Goal: Complete application form

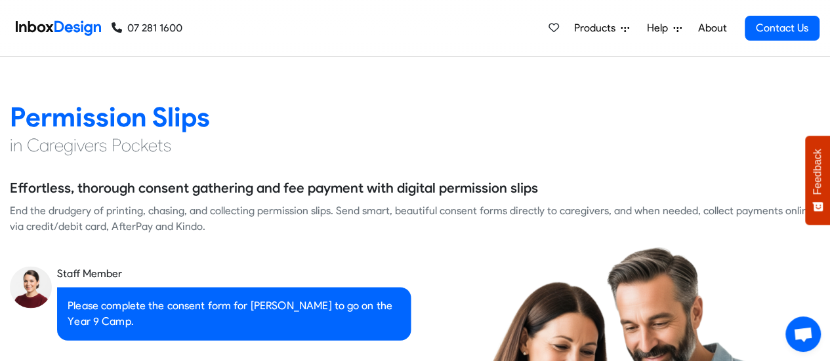
scroll to position [891, 0]
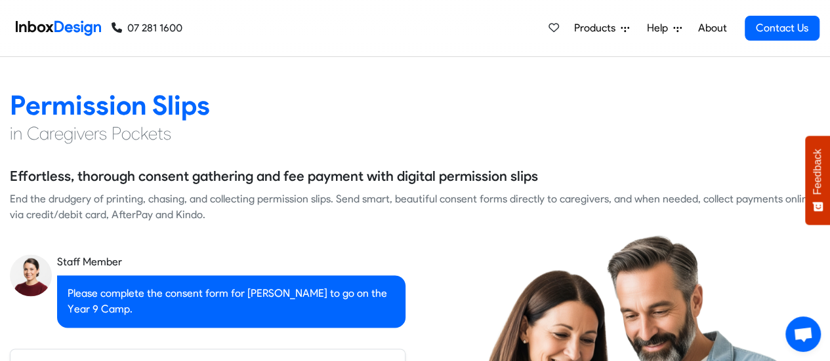
checkbox input "true"
drag, startPoint x: 240, startPoint y: 304, endPoint x: 184, endPoint y: 260, distance: 71.0
click at [184, 260] on div "Staff Member" at bounding box center [231, 262] width 348 height 16
checkbox input "true"
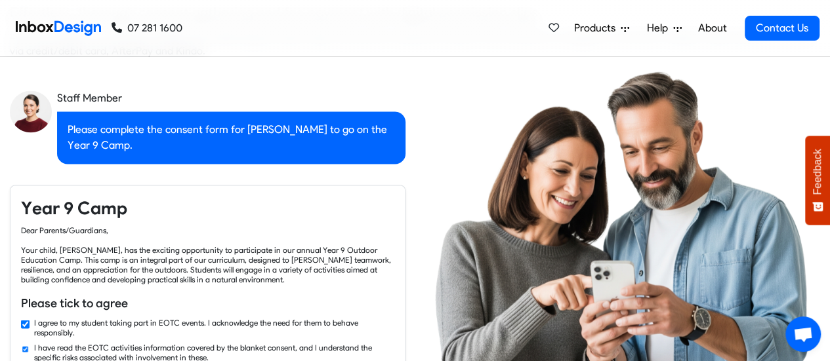
scroll to position [1064, 0]
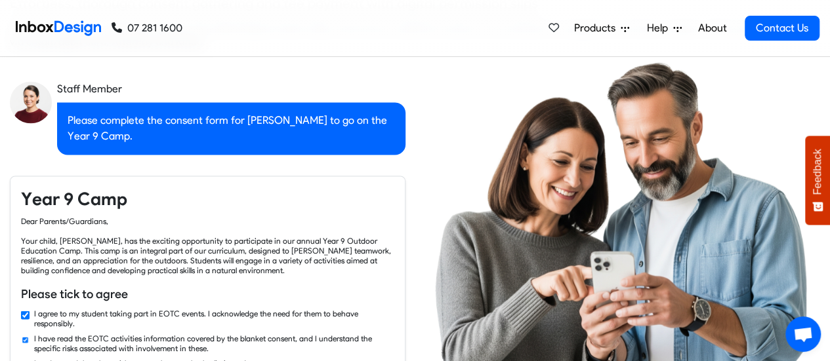
checkbox input "true"
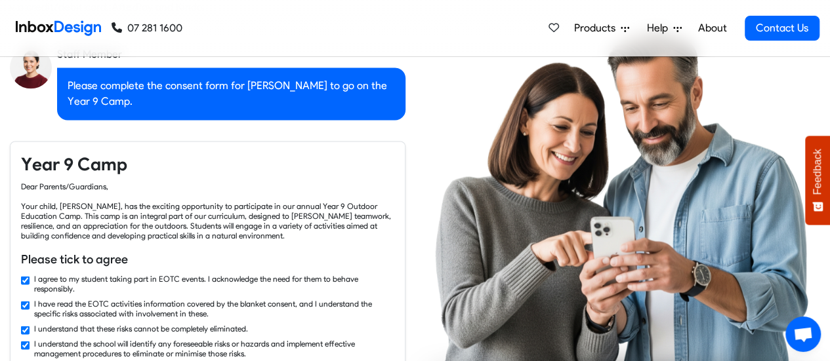
scroll to position [1110, 0]
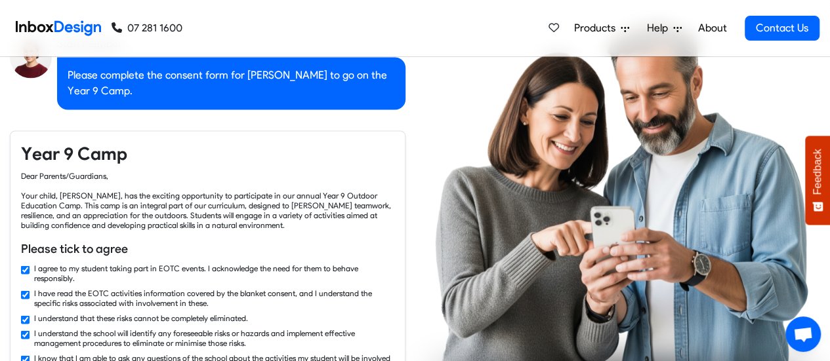
checkbox input "true"
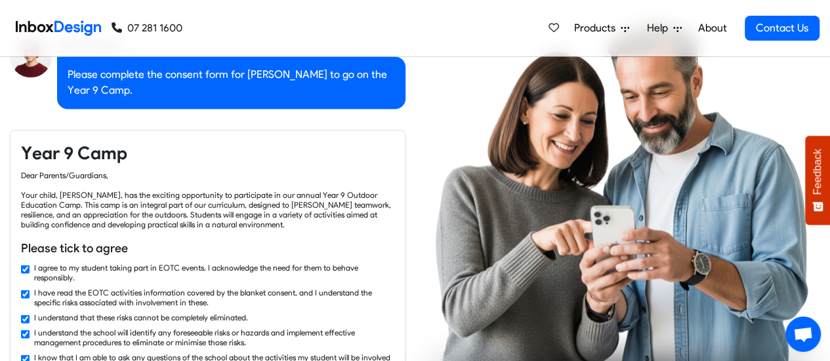
click at [25, 262] on div "I agree to my student taking part in EOTC events. I acknowledge the need for th…" at bounding box center [207, 272] width 373 height 20
checkbox input "true"
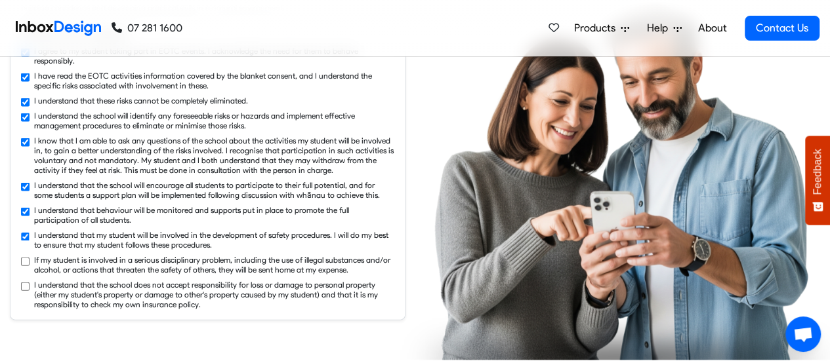
checkbox input "true"
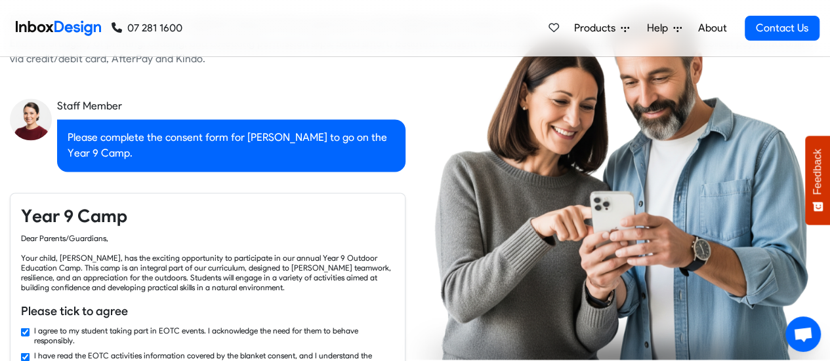
checkbox input "false"
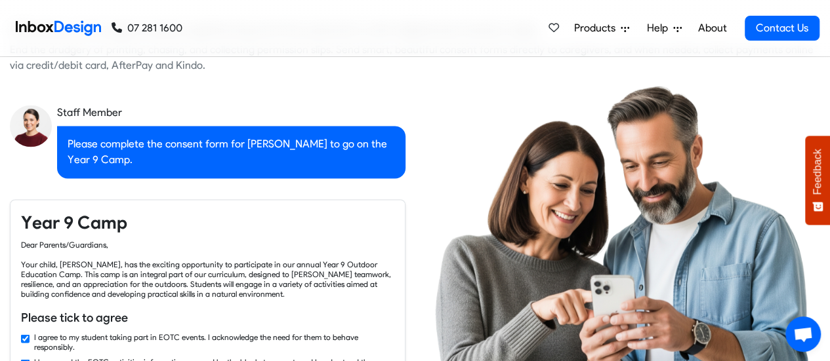
checkbox input "false"
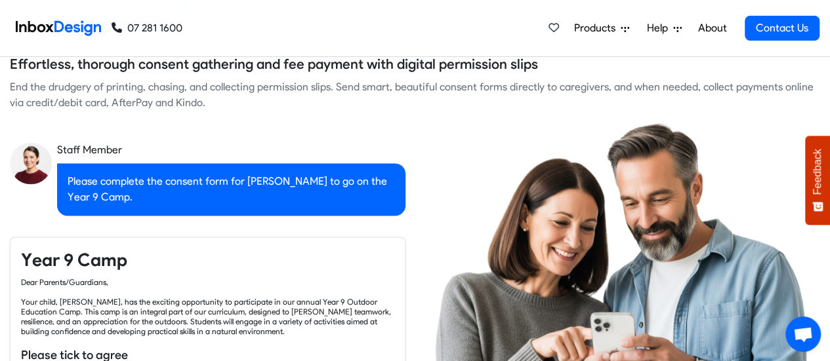
checkbox input "false"
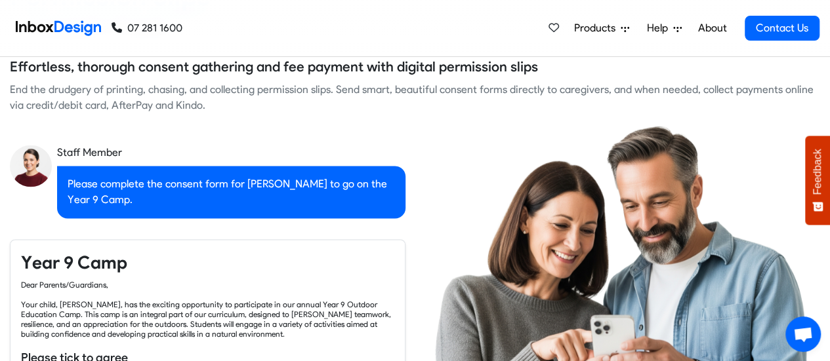
checkbox input "false"
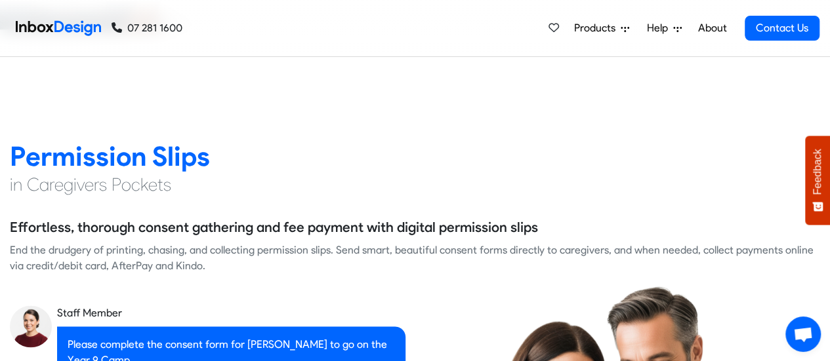
checkbox input "false"
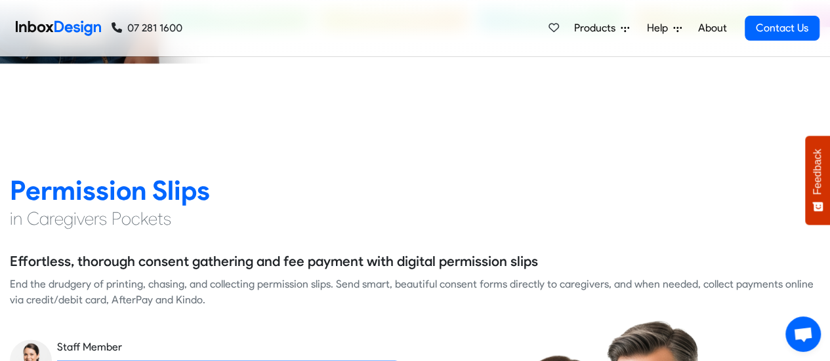
checkbox input "false"
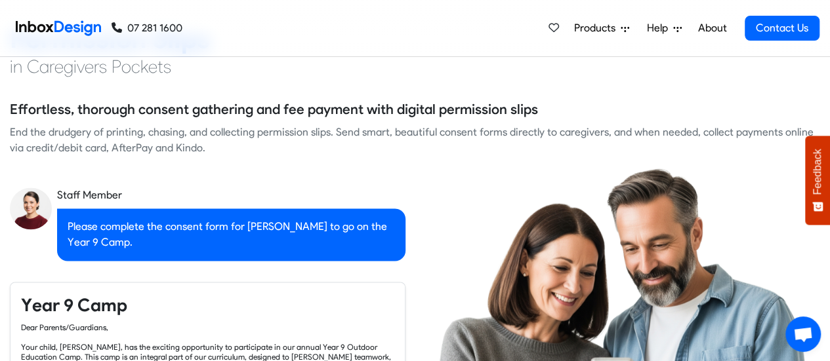
checkbox input "true"
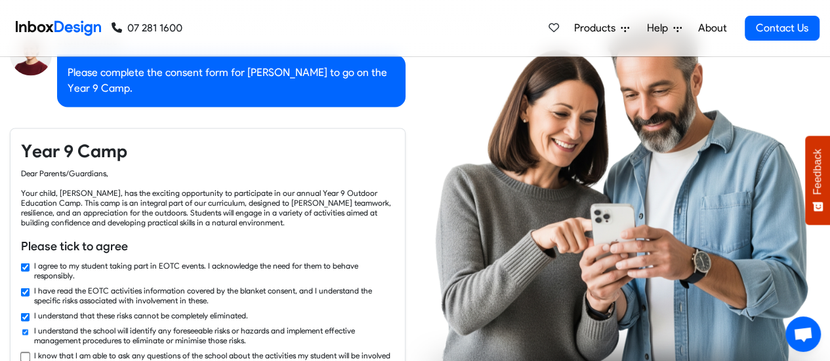
checkbox input "true"
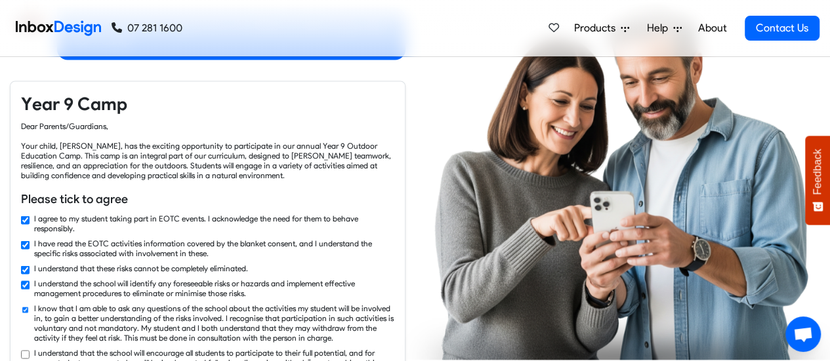
checkbox input "true"
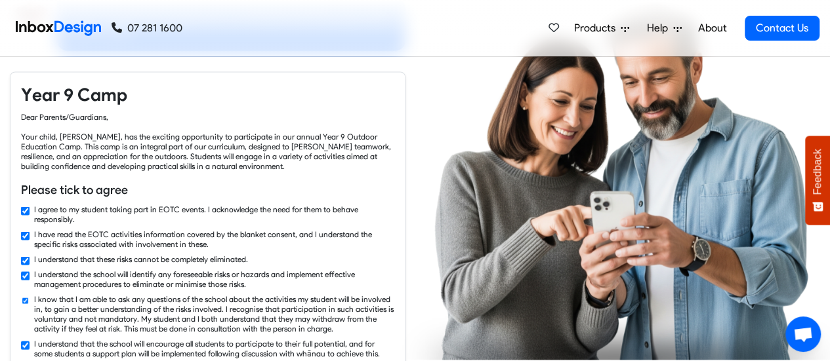
checkbox input "true"
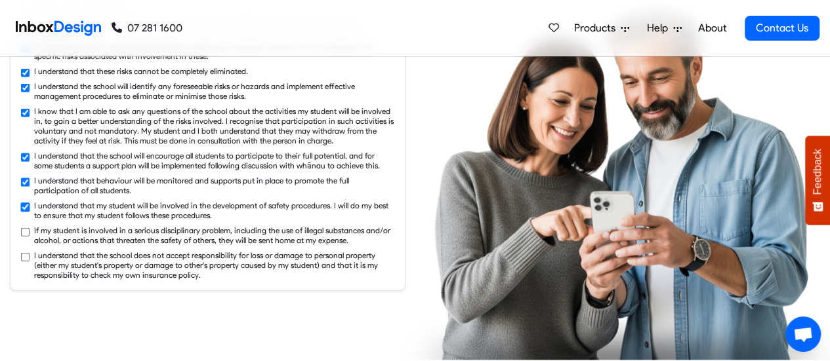
checkbox input "true"
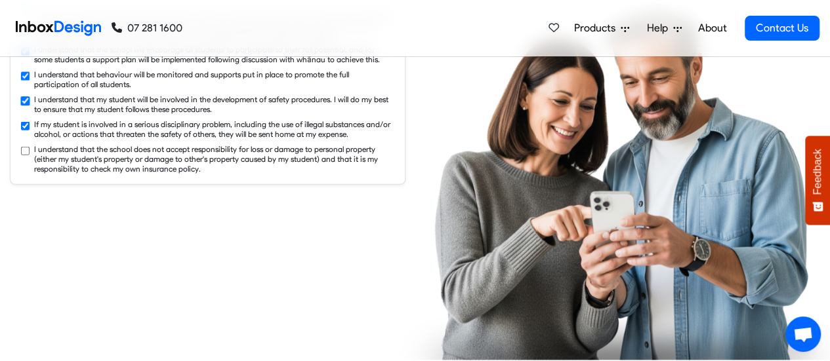
checkbox input "true"
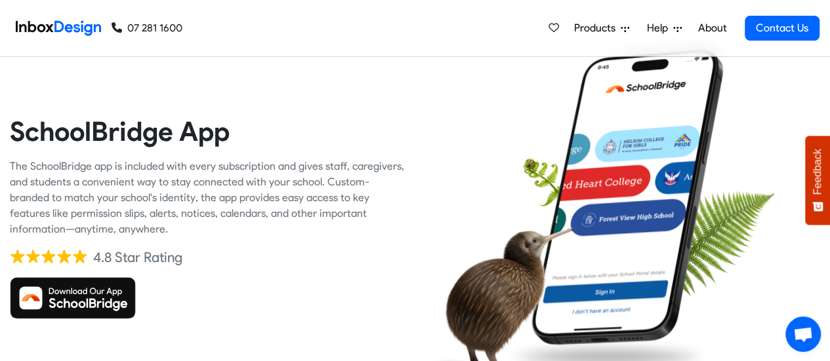
scroll to position [1881, 0]
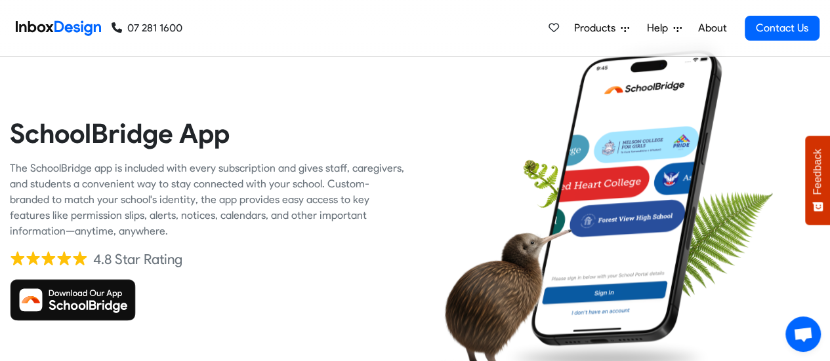
click at [25, 249] on div "SchoolBridge App The SchoolBridge app is included with every subscription and g…" at bounding box center [207, 219] width 395 height 395
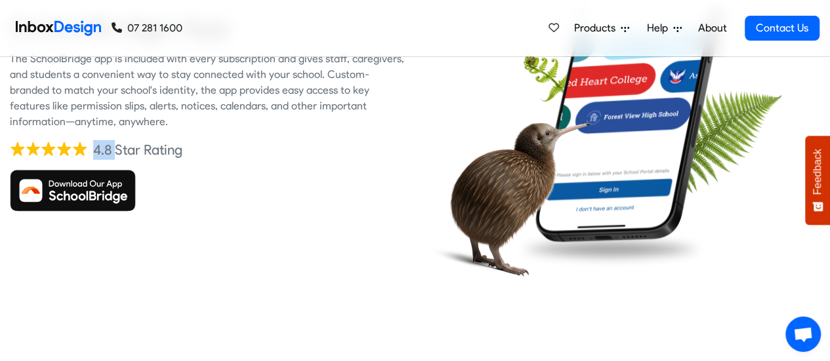
scroll to position [2120, 0]
